Goal: Transaction & Acquisition: Book appointment/travel/reservation

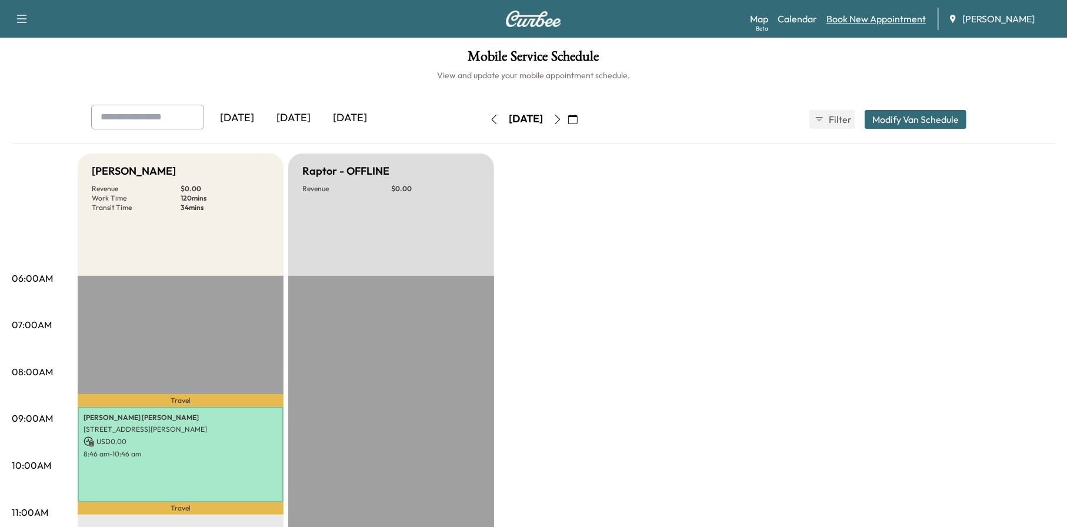
click at [882, 16] on link "Book New Appointment" at bounding box center [875, 19] width 99 height 14
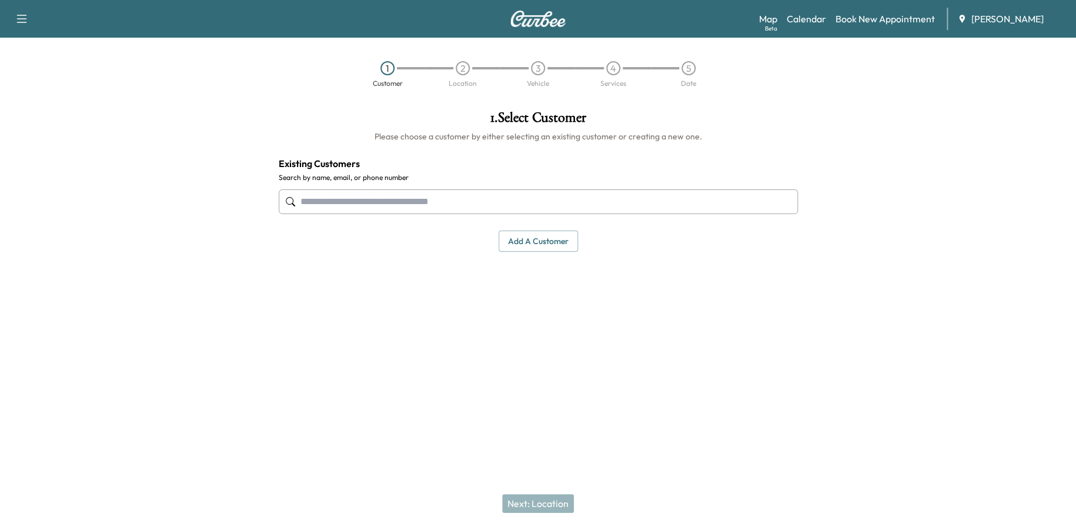
click at [484, 214] on div at bounding box center [538, 201] width 519 height 39
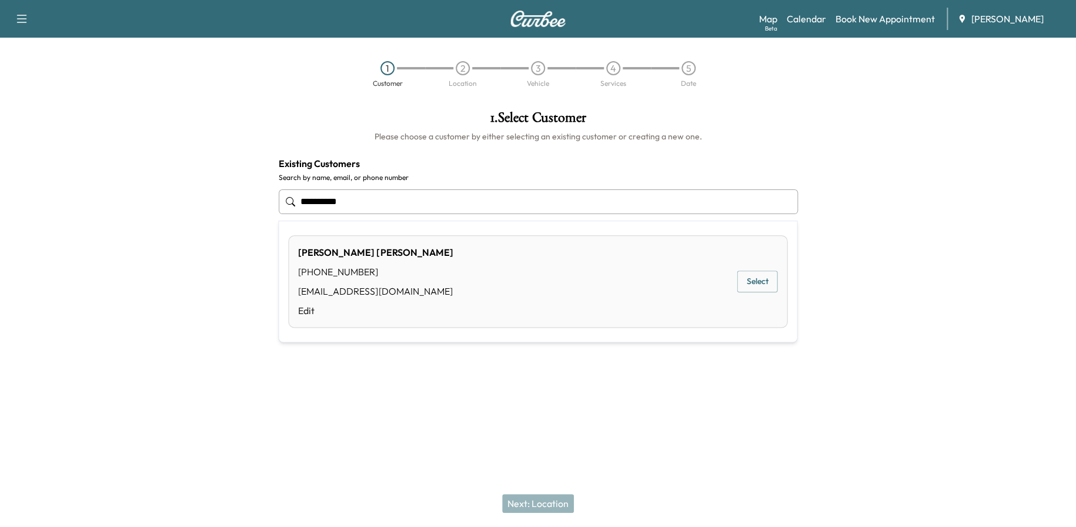
click at [773, 285] on button "Select" at bounding box center [757, 281] width 41 height 22
type input "*********"
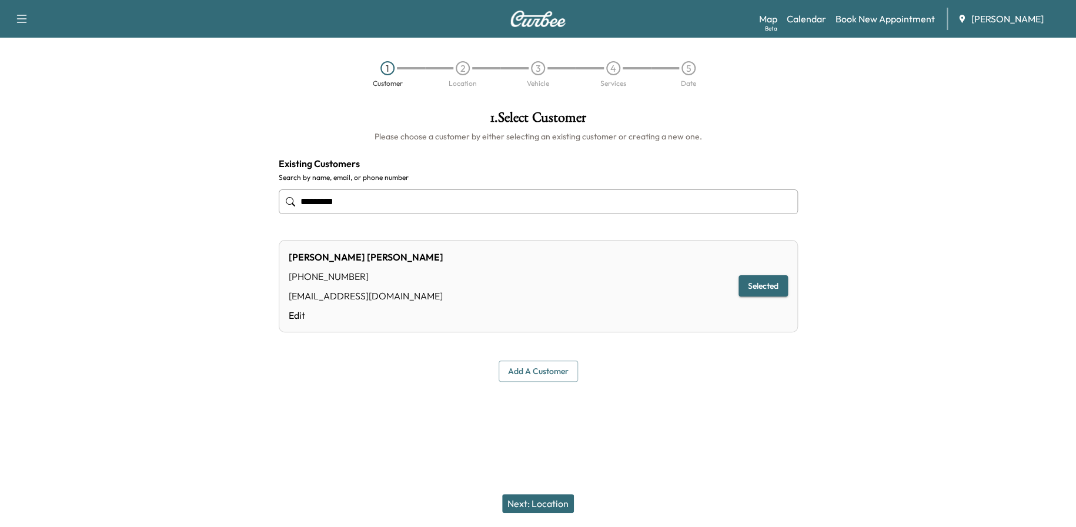
click at [539, 498] on button "Next: Location" at bounding box center [538, 503] width 72 height 19
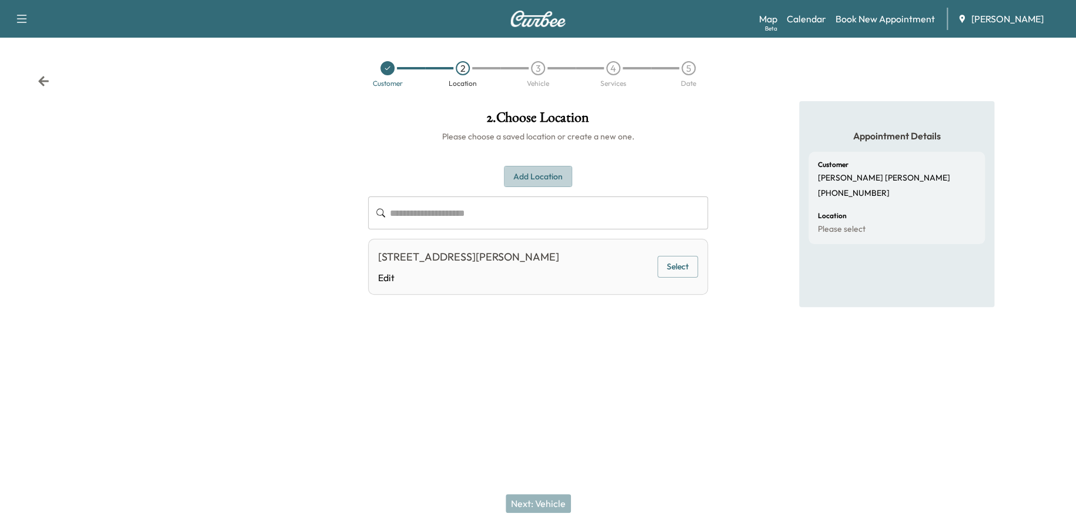
click at [536, 172] on button "Add Location" at bounding box center [538, 177] width 68 height 22
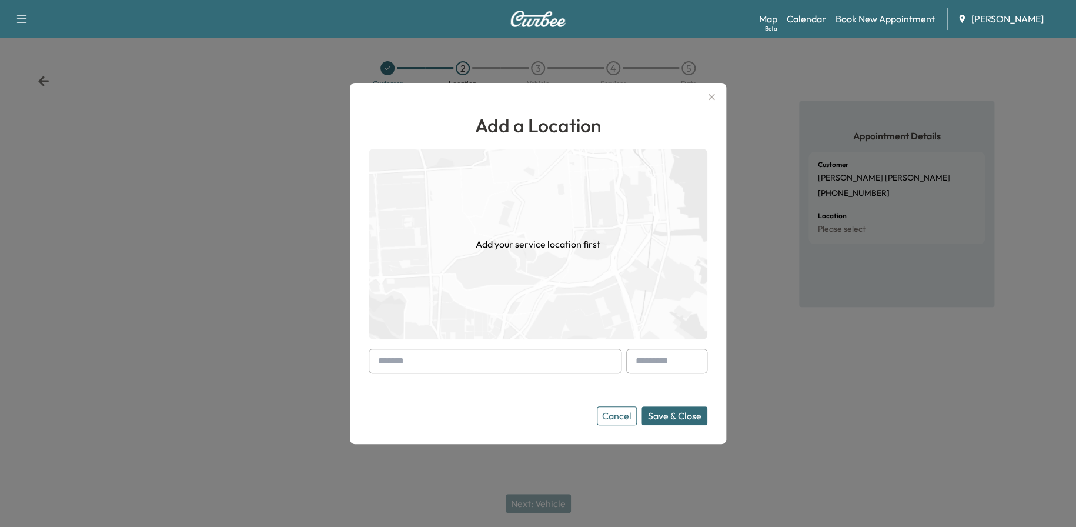
click at [425, 362] on input "text" at bounding box center [495, 361] width 253 height 25
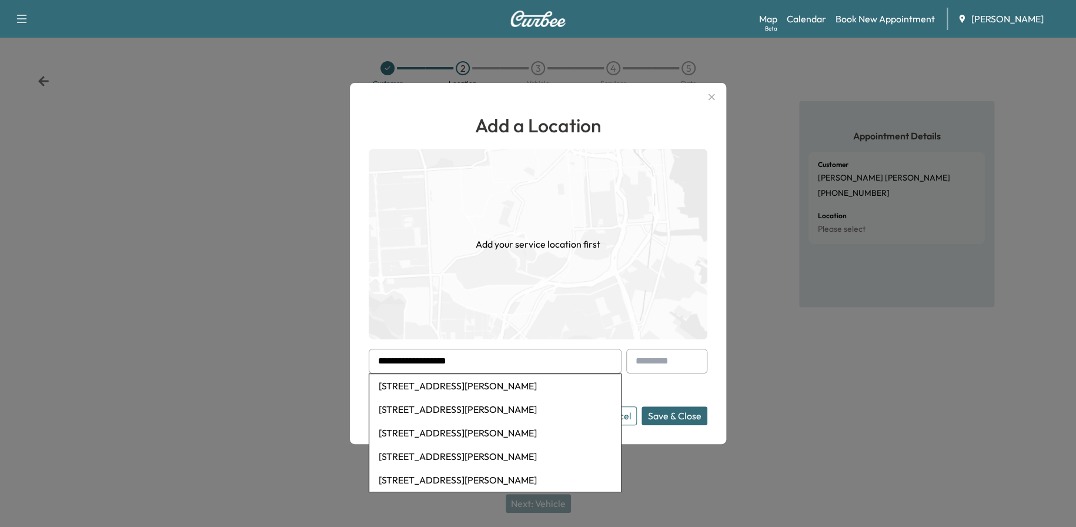
click at [420, 384] on li "[STREET_ADDRESS][PERSON_NAME]" at bounding box center [495, 386] width 252 height 24
type input "**********"
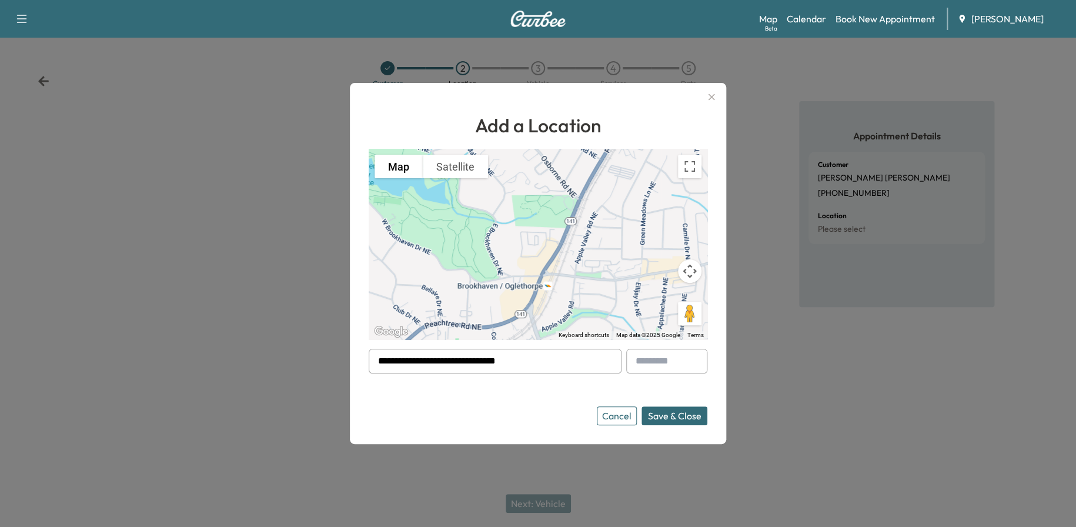
click at [673, 415] on button "Save & Close" at bounding box center [675, 415] width 66 height 19
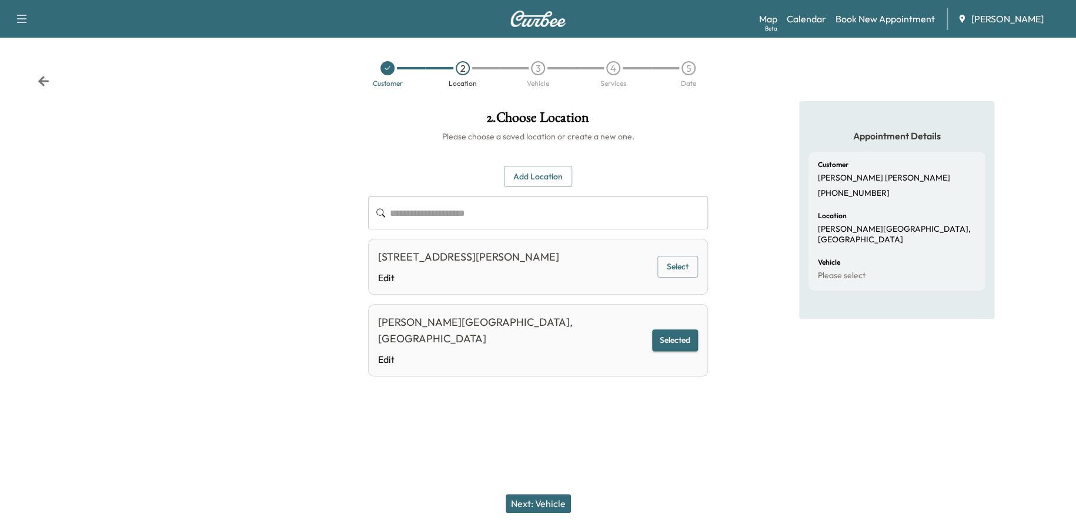
click at [563, 499] on button "Next: Vehicle" at bounding box center [538, 503] width 65 height 19
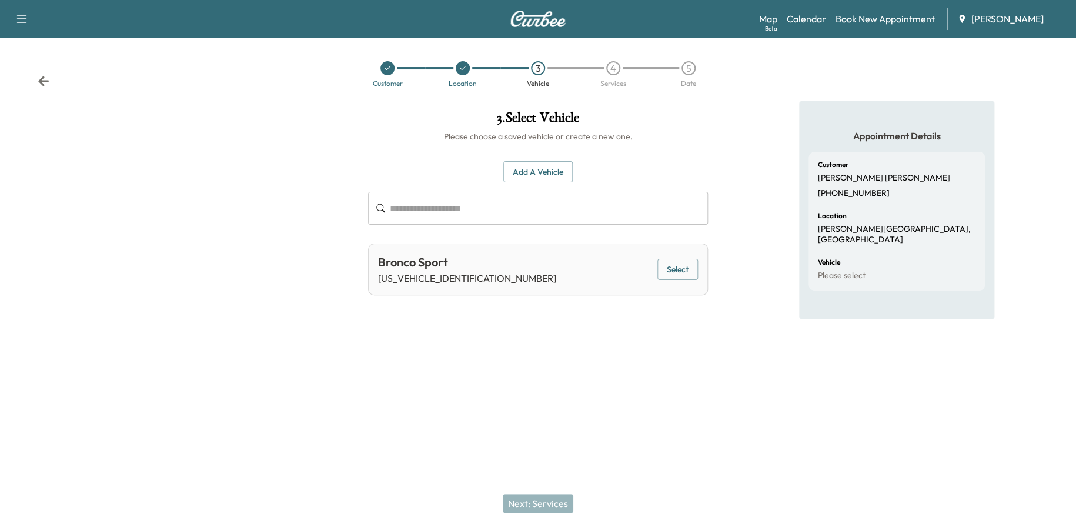
drag, startPoint x: 678, startPoint y: 276, endPoint x: 681, endPoint y: 269, distance: 7.1
click at [678, 275] on button "Select" at bounding box center [677, 270] width 41 height 22
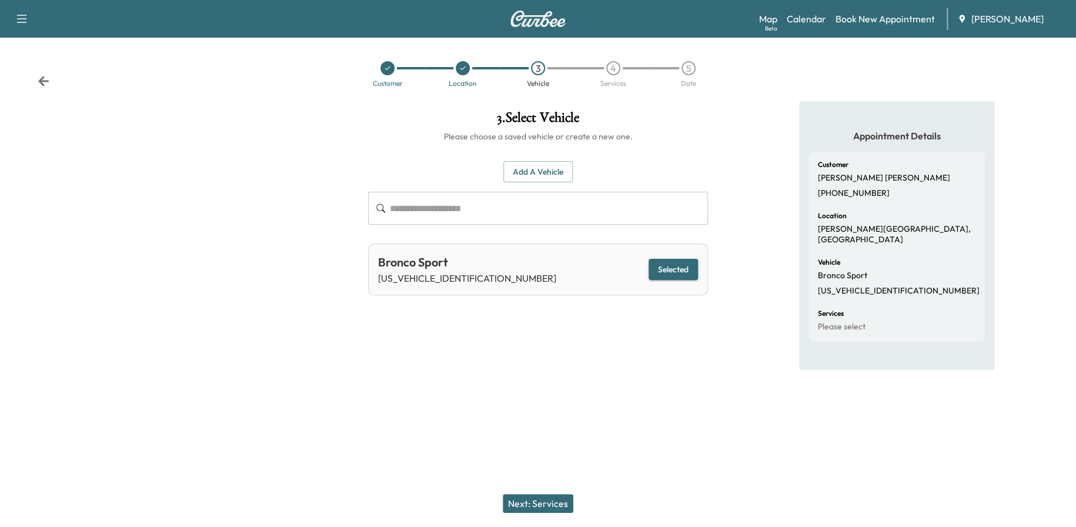
click at [550, 502] on button "Next: Services" at bounding box center [538, 503] width 71 height 19
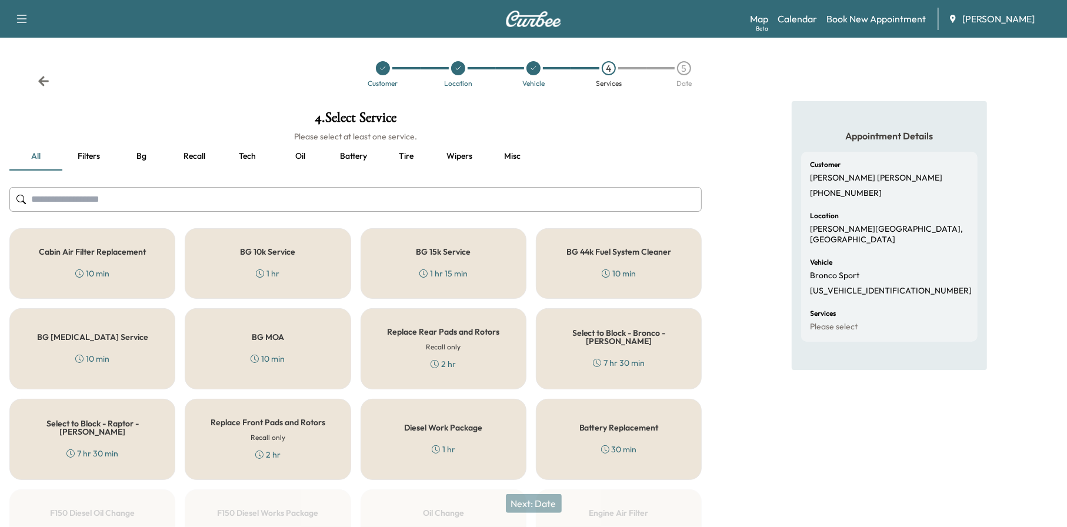
click at [294, 159] on button "Oil" at bounding box center [300, 156] width 53 height 28
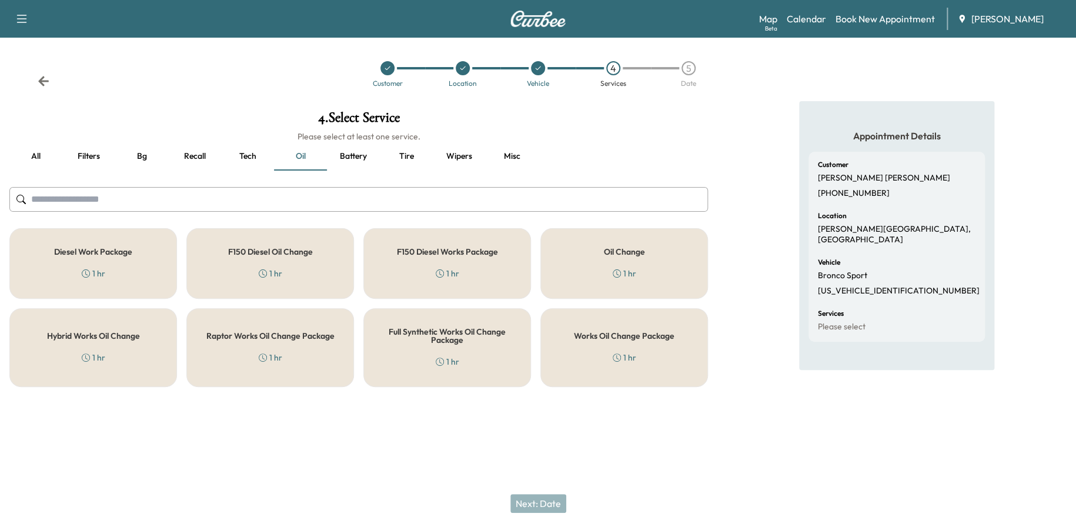
click at [632, 285] on div "Oil Change 1 hr" at bounding box center [624, 263] width 168 height 71
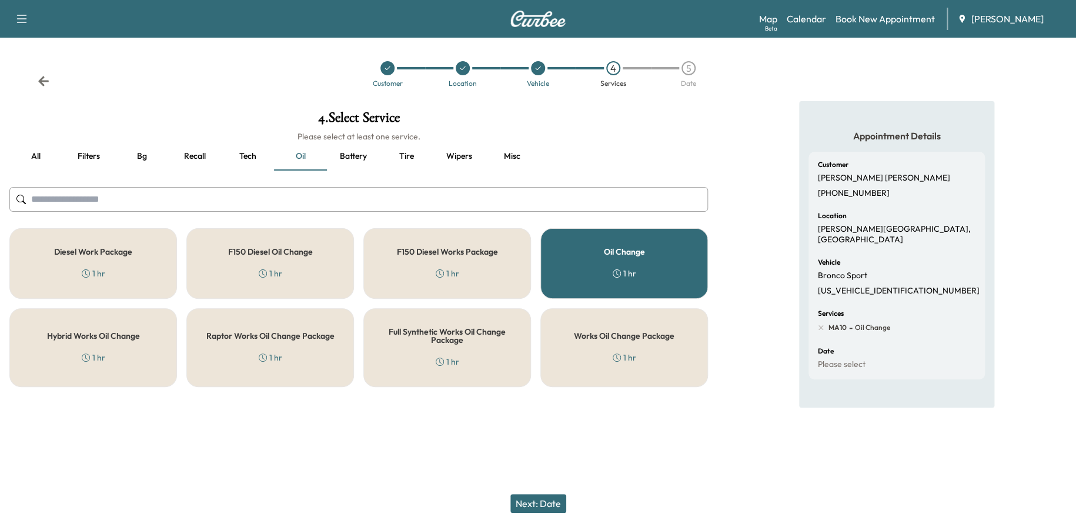
click at [609, 343] on div "Works Oil Change Package 1 hr" at bounding box center [624, 347] width 168 height 79
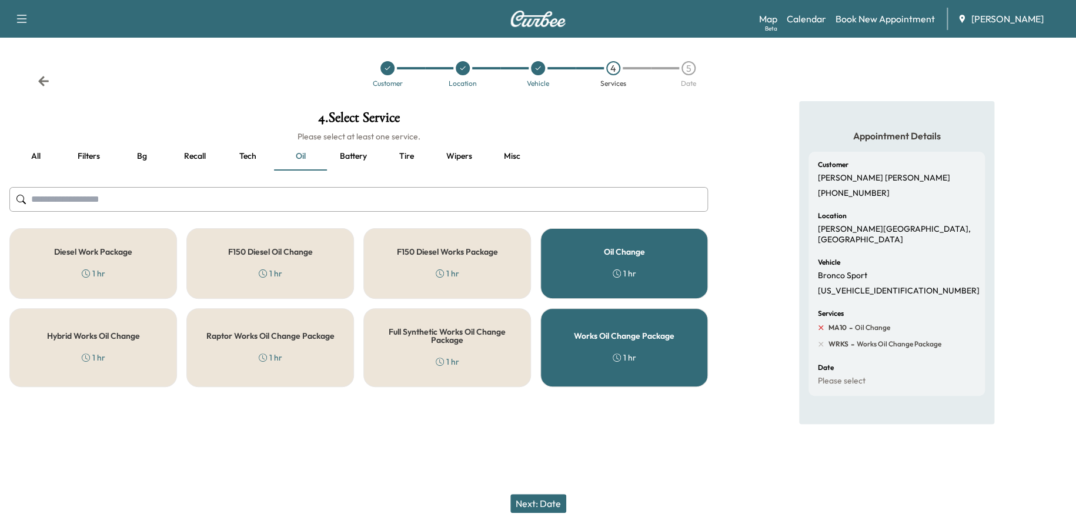
click at [817, 322] on icon at bounding box center [821, 327] width 11 height 11
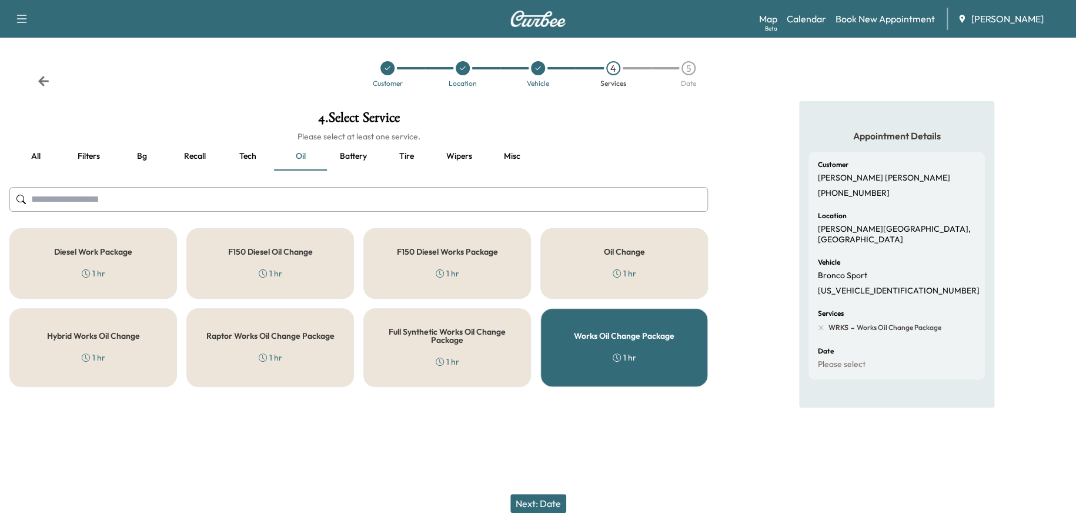
click at [553, 501] on button "Next: Date" at bounding box center [538, 503] width 56 height 19
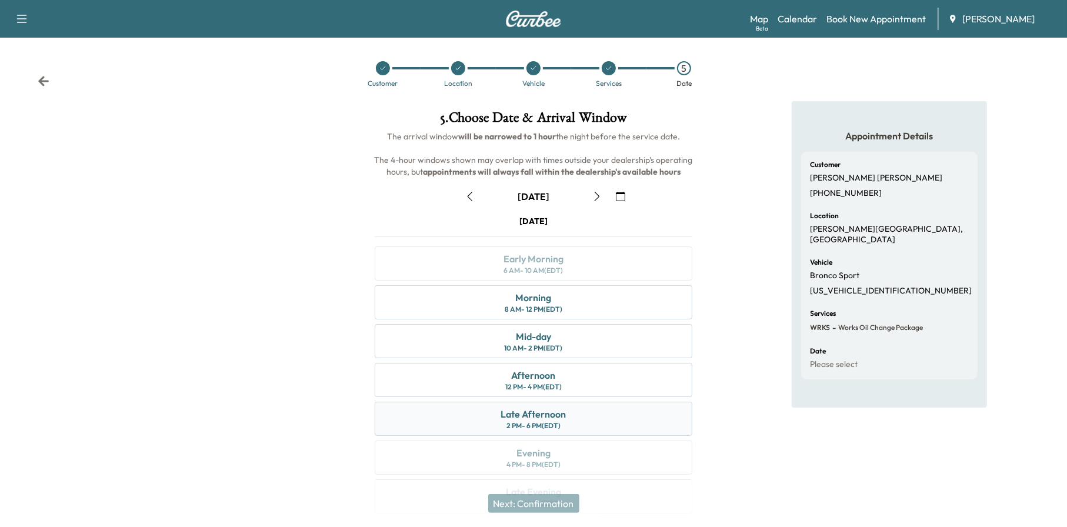
click at [564, 413] on div "Late Afternoon" at bounding box center [532, 414] width 65 height 14
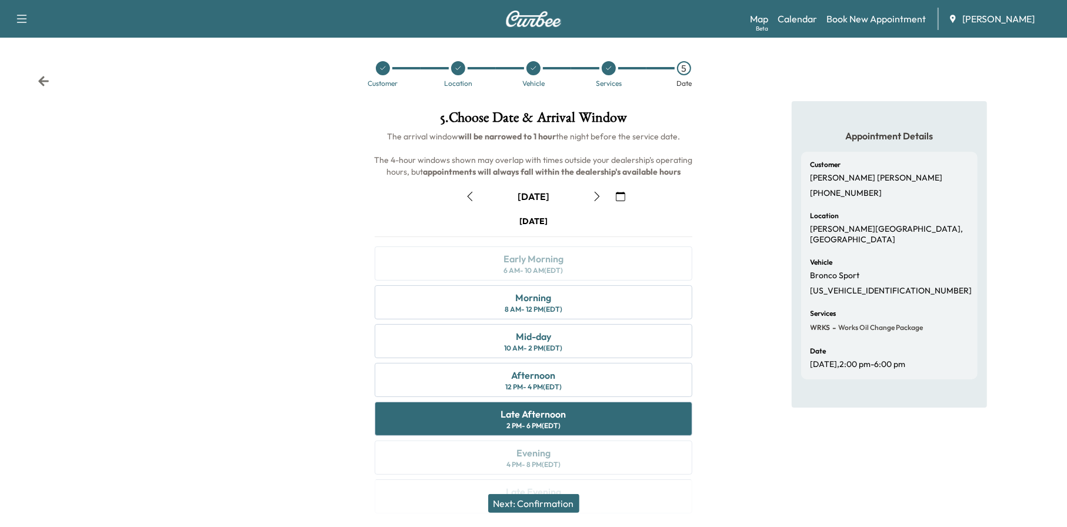
click at [553, 500] on button "Next: Confirmation" at bounding box center [533, 503] width 91 height 19
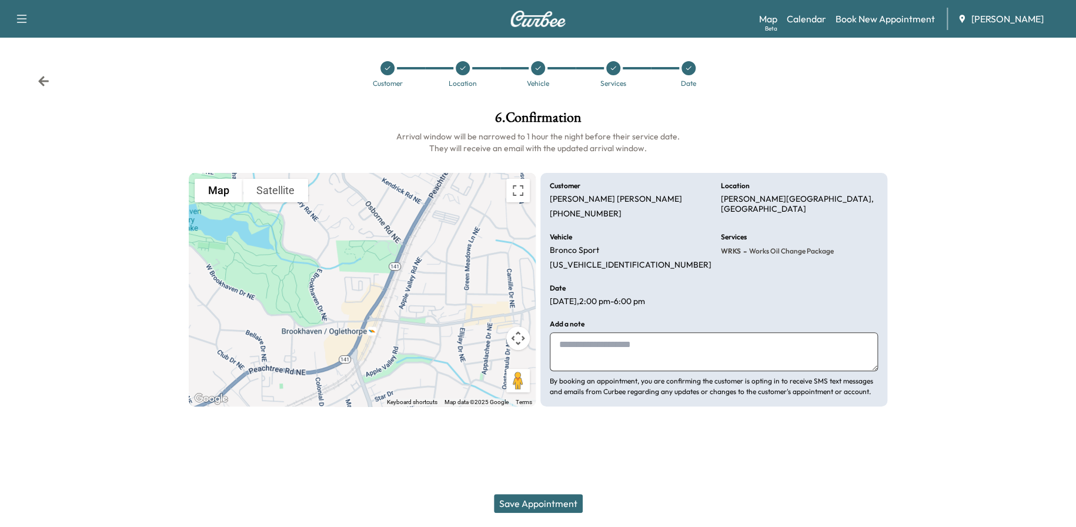
click at [566, 496] on button "Save Appointment" at bounding box center [538, 503] width 89 height 19
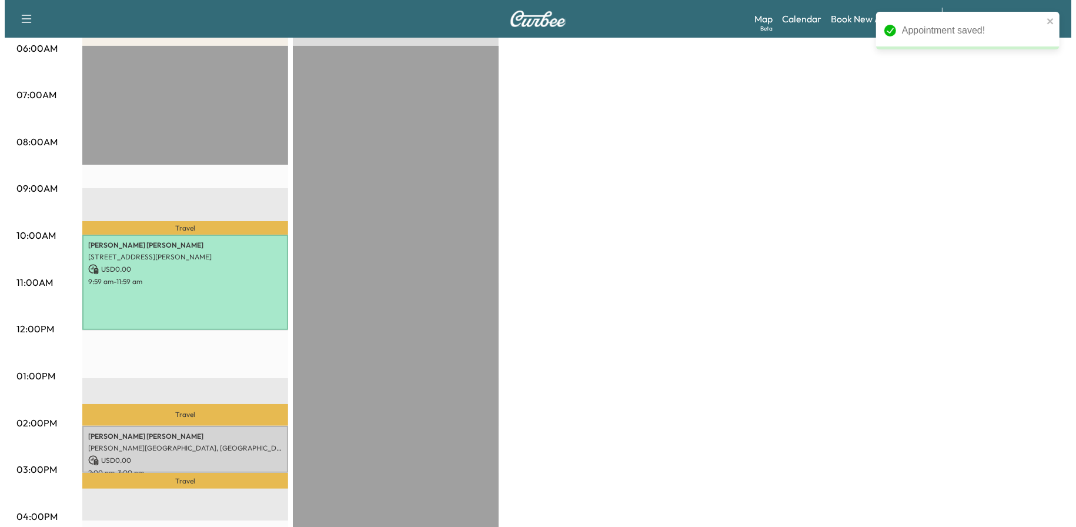
scroll to position [235, 0]
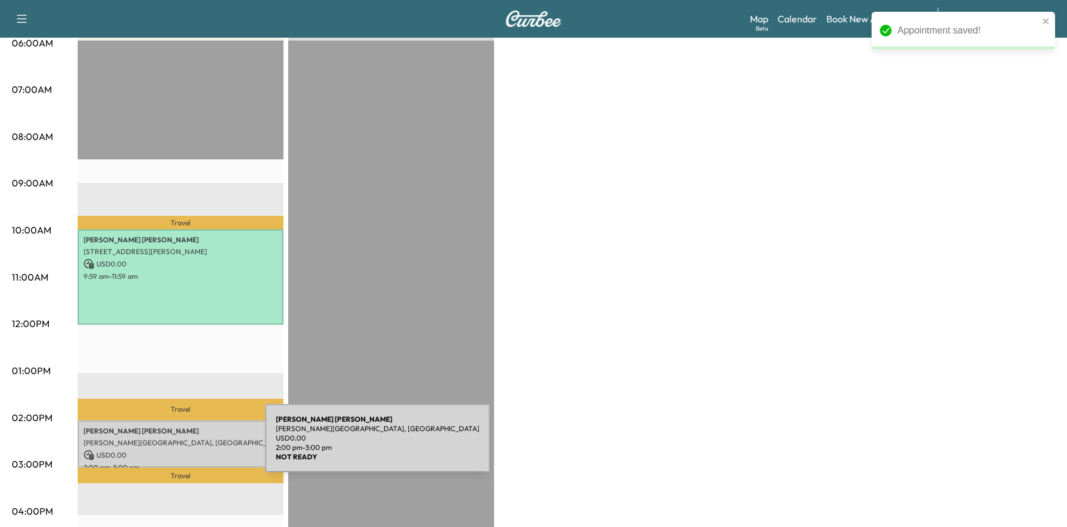
click at [177, 450] on p "USD 0.00" at bounding box center [180, 455] width 194 height 11
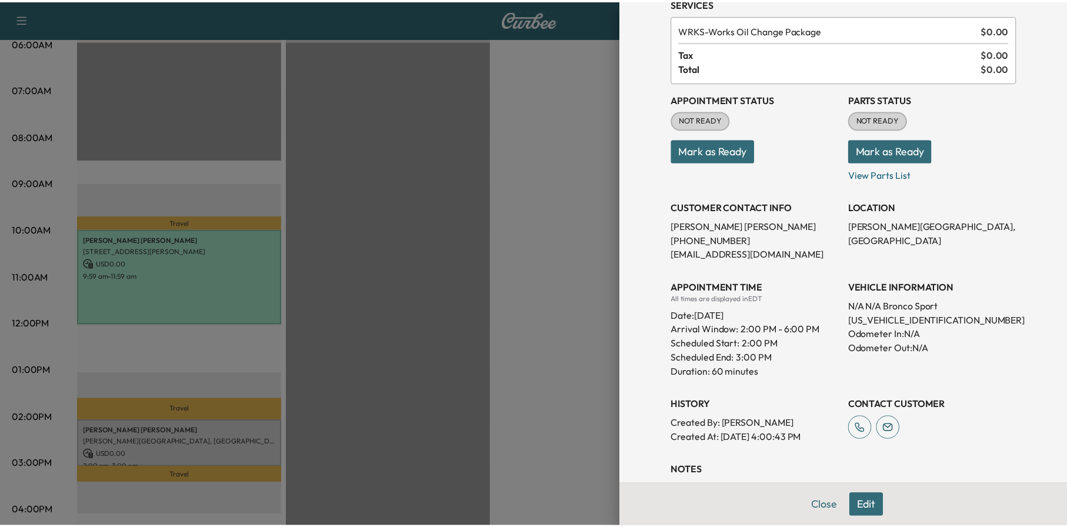
scroll to position [133, 0]
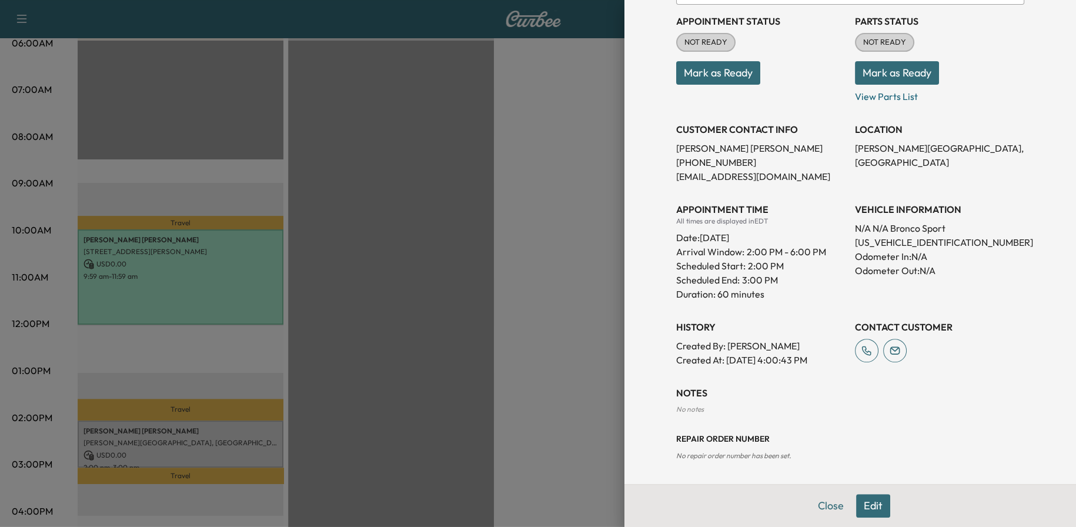
click at [811, 508] on button "Close" at bounding box center [830, 506] width 41 height 24
